Goal: Transaction & Acquisition: Purchase product/service

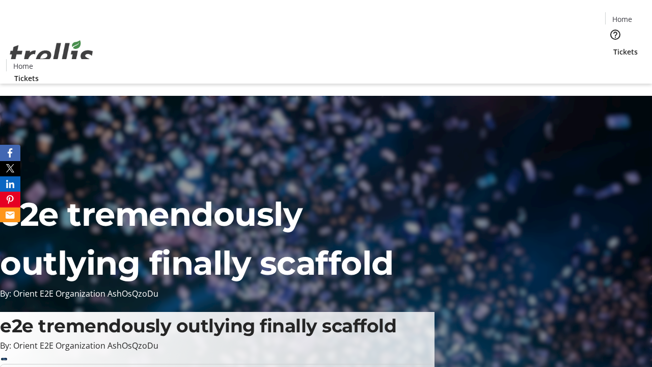
click at [613, 46] on span "Tickets" at bounding box center [625, 51] width 24 height 11
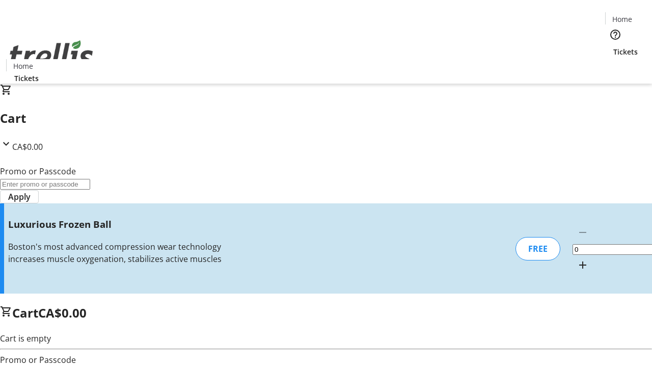
click at [576, 259] on mat-icon "Increment by one" at bounding box center [582, 265] width 12 height 12
type input "1"
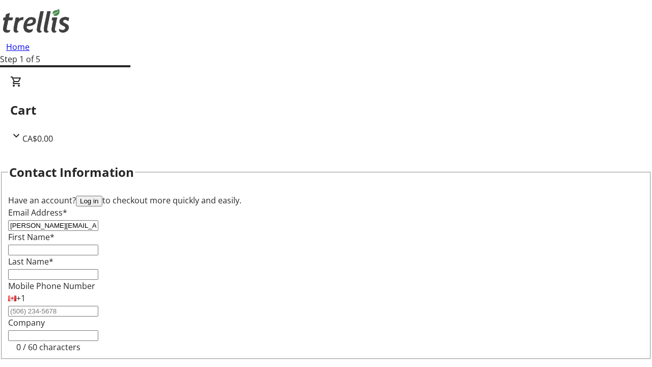
type input "[PERSON_NAME][EMAIL_ADDRESS][DOMAIN_NAME]"
type input "[PERSON_NAME]"
